Goal: Task Accomplishment & Management: Complete application form

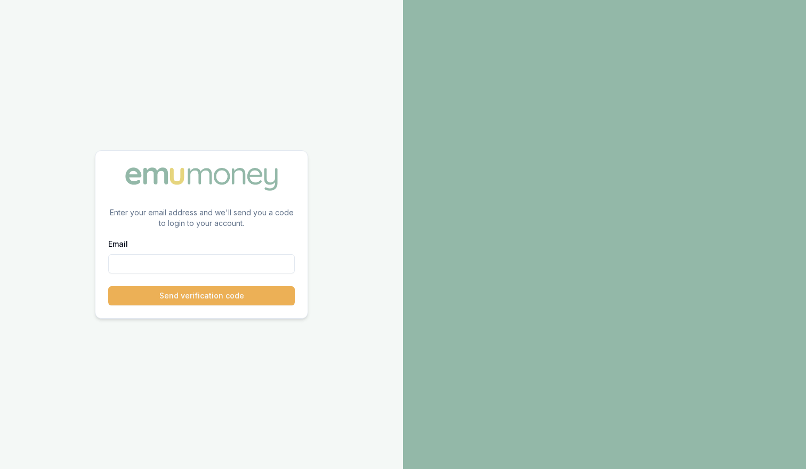
click at [215, 260] on input "Email" at bounding box center [201, 263] width 187 height 19
paste input "[EMAIL_ADDRESS][DOMAIN_NAME]"
type input "[EMAIL_ADDRESS][DOMAIN_NAME]"
click at [211, 293] on button "Send verification code" at bounding box center [201, 295] width 187 height 19
click at [191, 266] on input "Email" at bounding box center [201, 263] width 187 height 19
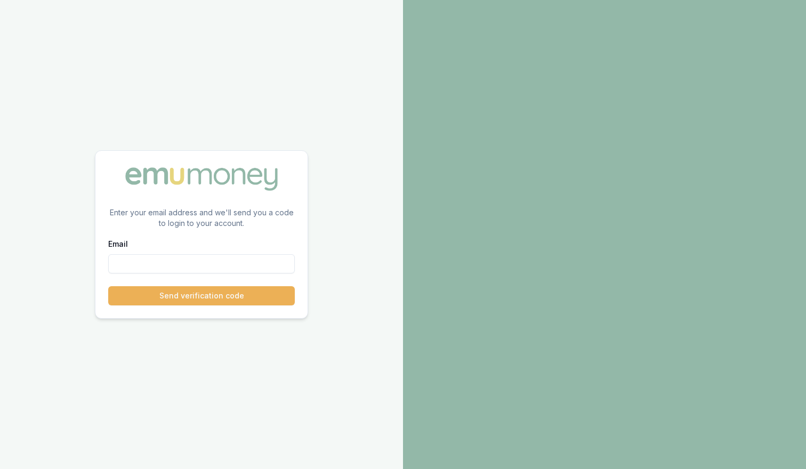
paste input "[EMAIL_ADDRESS][DOMAIN_NAME]"
type input "[EMAIL_ADDRESS][DOMAIN_NAME]"
click at [193, 293] on button "Send verification code" at bounding box center [201, 295] width 187 height 19
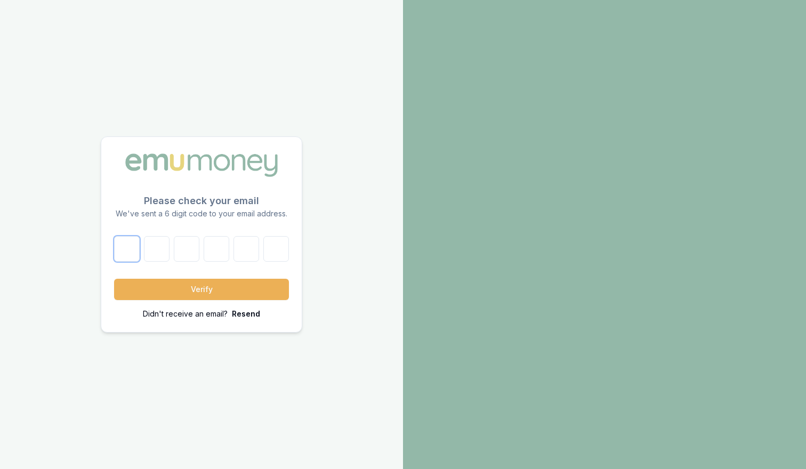
click at [129, 247] on input "text" at bounding box center [127, 249] width 26 height 26
click at [126, 246] on input "text" at bounding box center [127, 249] width 26 height 26
paste input "1"
type input "1"
type input "0"
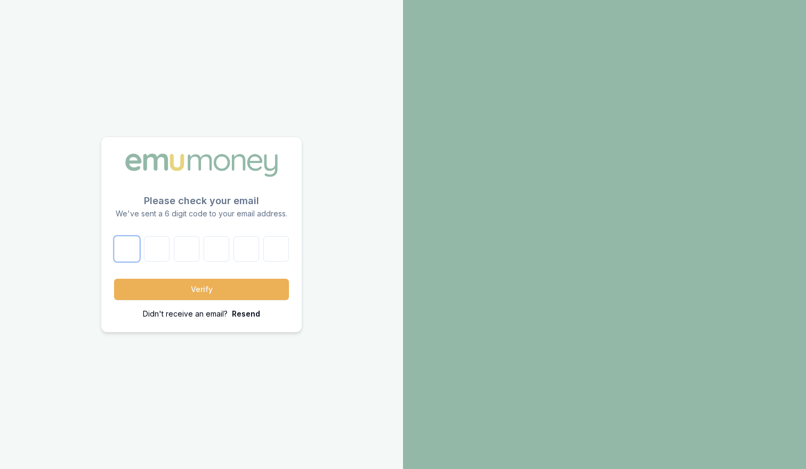
type input "2"
type input "7"
type input "2"
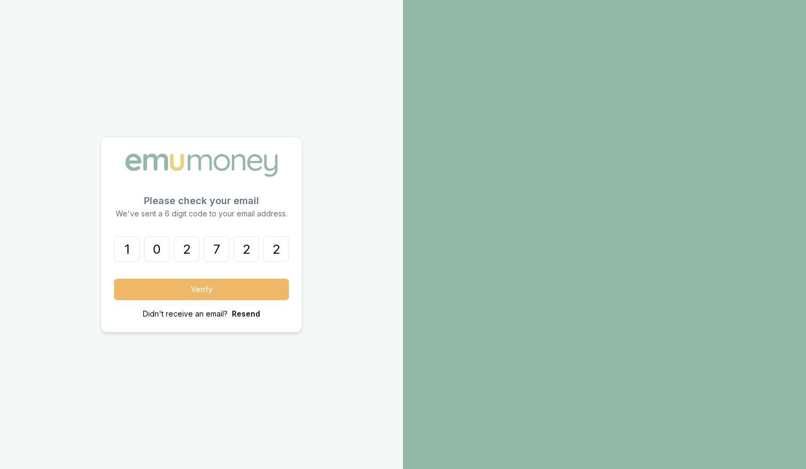
click at [227, 289] on button "Verify" at bounding box center [201, 289] width 175 height 21
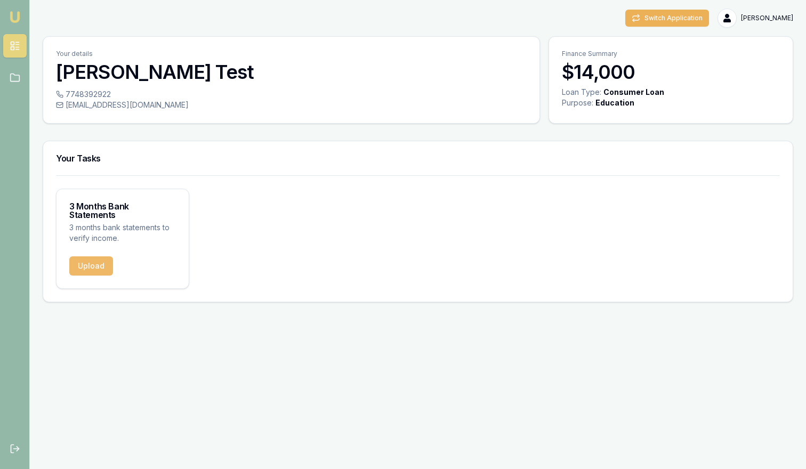
click at [91, 257] on button "Upload" at bounding box center [91, 266] width 44 height 19
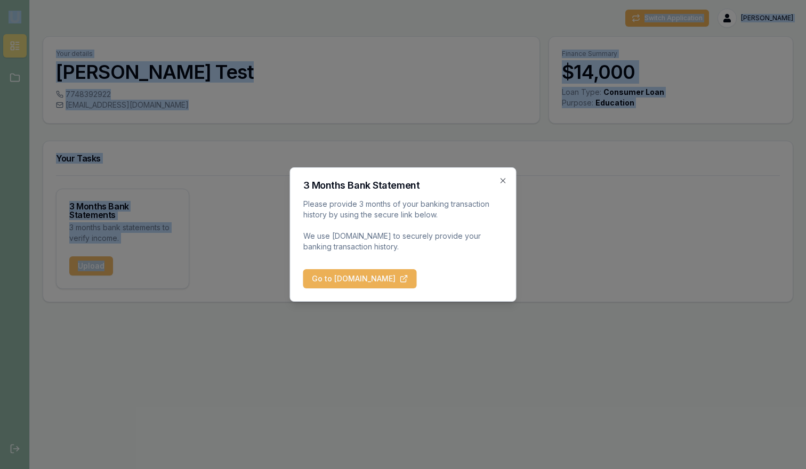
click at [91, 253] on div at bounding box center [403, 234] width 806 height 469
click at [352, 278] on button "Go to BankStatements.com.au" at bounding box center [360, 278] width 114 height 19
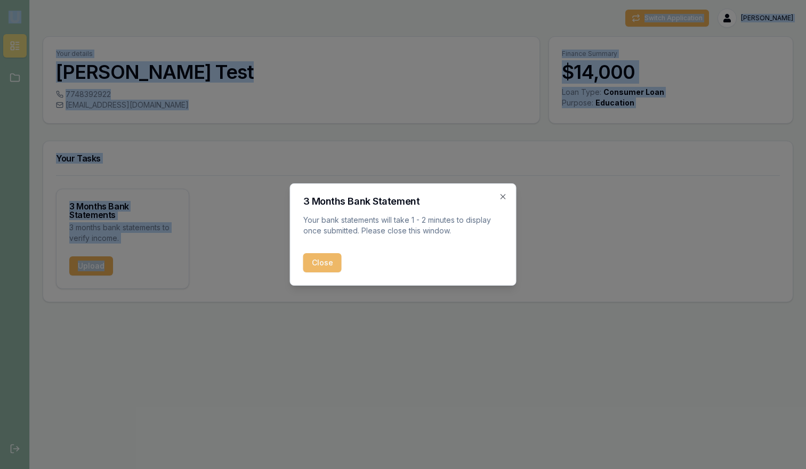
click at [318, 265] on button "Close" at bounding box center [322, 262] width 38 height 19
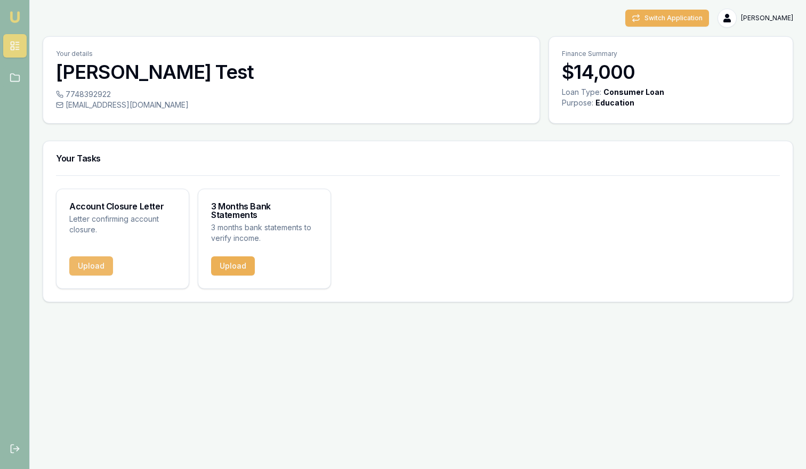
click at [95, 258] on button "Upload" at bounding box center [91, 266] width 44 height 19
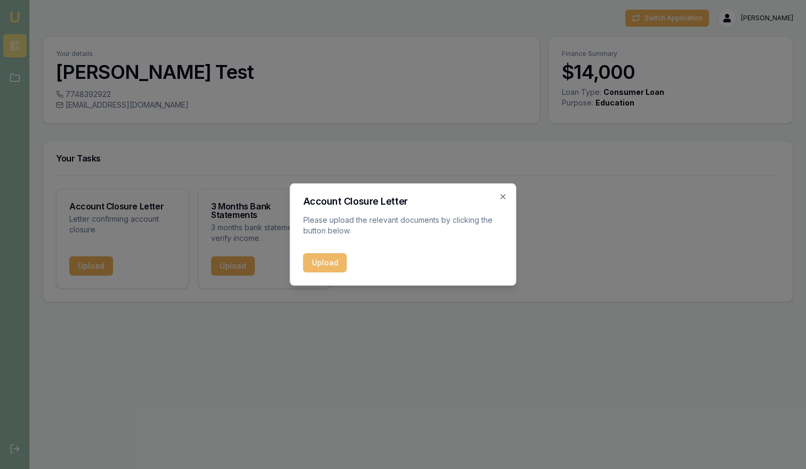
click at [327, 265] on button "Upload" at bounding box center [325, 262] width 44 height 19
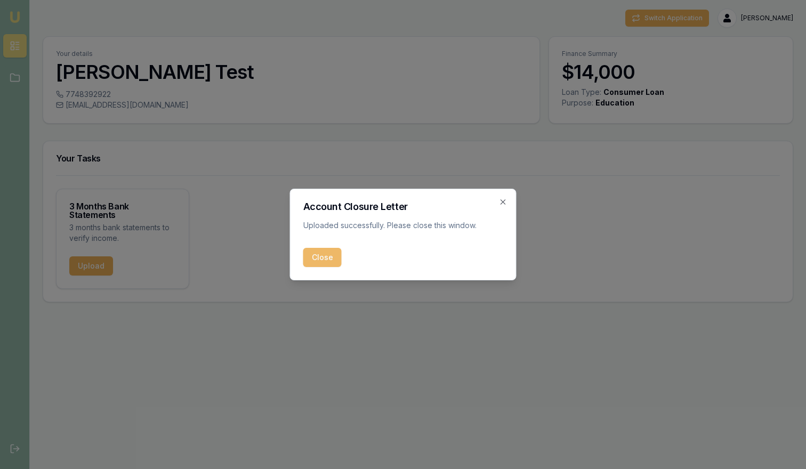
click at [324, 259] on button "Close" at bounding box center [322, 257] width 38 height 19
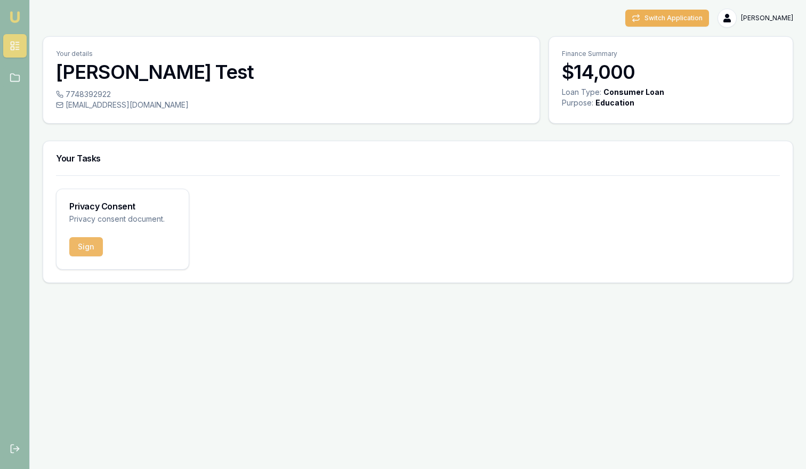
click at [91, 244] on button "Sign" at bounding box center [86, 246] width 34 height 19
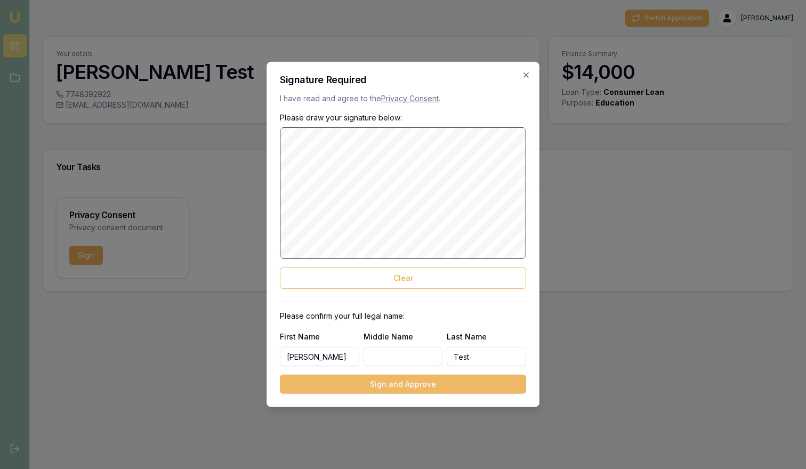
click at [386, 383] on button "Sign and Approve" at bounding box center [403, 384] width 246 height 19
